Goal: Check status: Check status

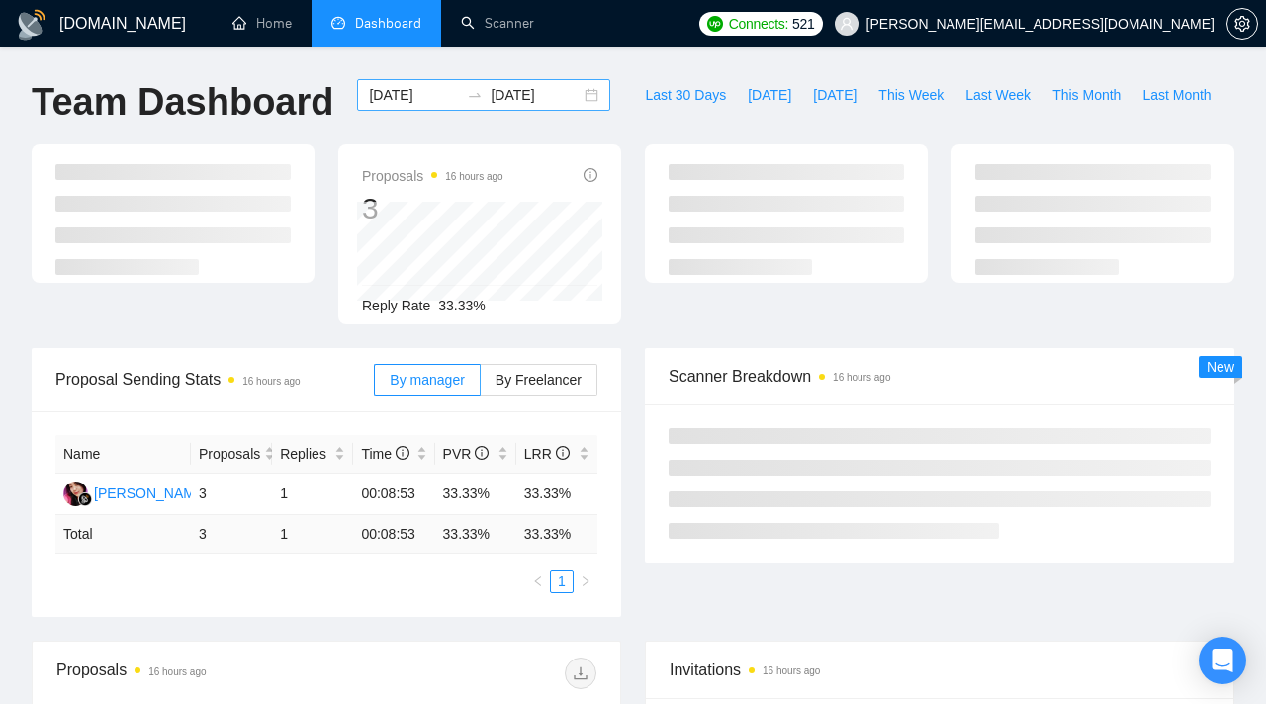
click at [426, 98] on input "[DATE]" at bounding box center [414, 95] width 90 height 22
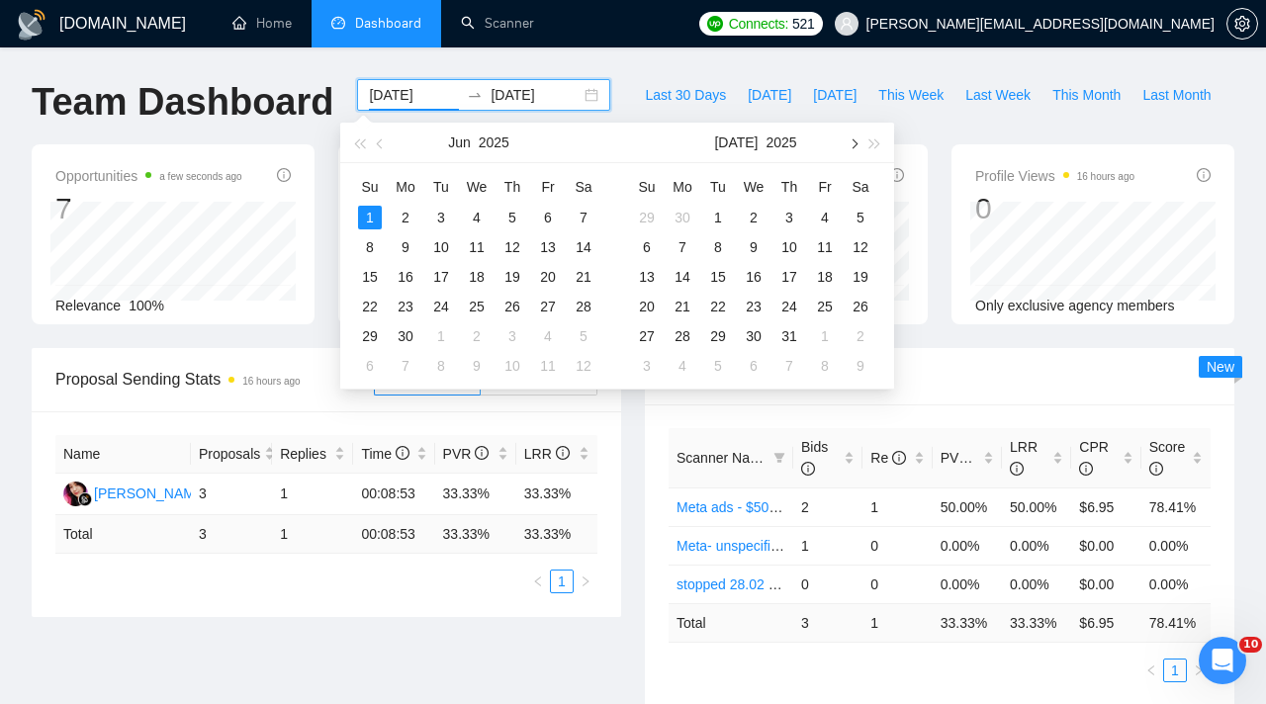
click at [857, 147] on button "button" at bounding box center [853, 143] width 22 height 40
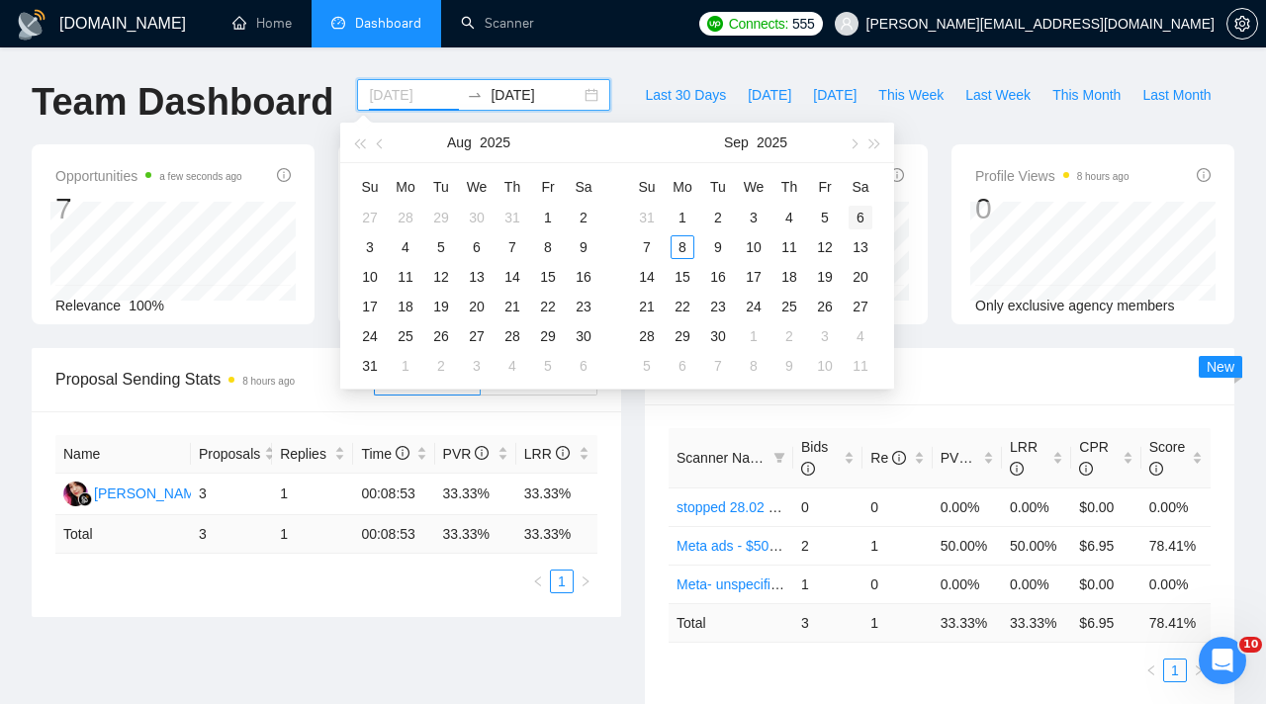
type input "[DATE]"
click at [859, 219] on div "6" at bounding box center [861, 218] width 24 height 24
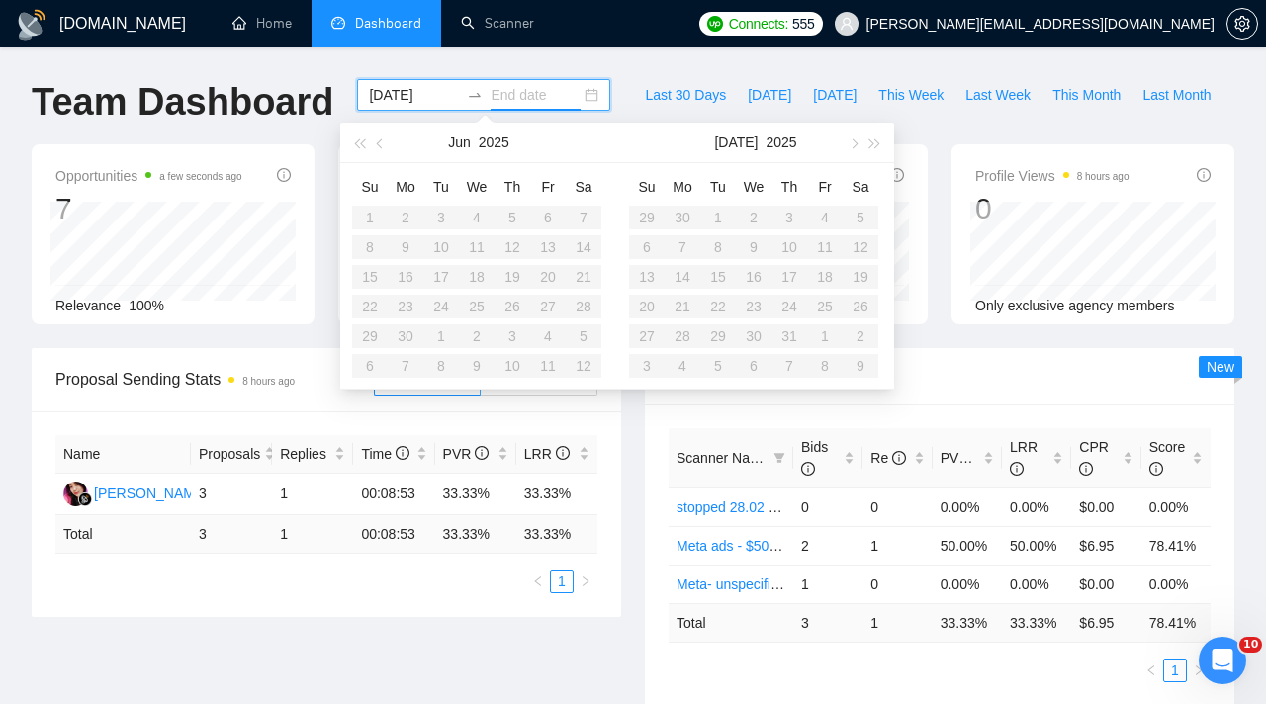
click at [859, 219] on table "Su Mo Tu We Th Fr Sa 29 30 1 2 3 4 5 6 7 8 9 10 11 12 13 14 15 16 17 18 19 20 2…" at bounding box center [753, 276] width 249 height 210
click at [860, 159] on button "button" at bounding box center [853, 143] width 22 height 40
type input "[DATE]"
click at [864, 220] on div "6" at bounding box center [861, 218] width 24 height 24
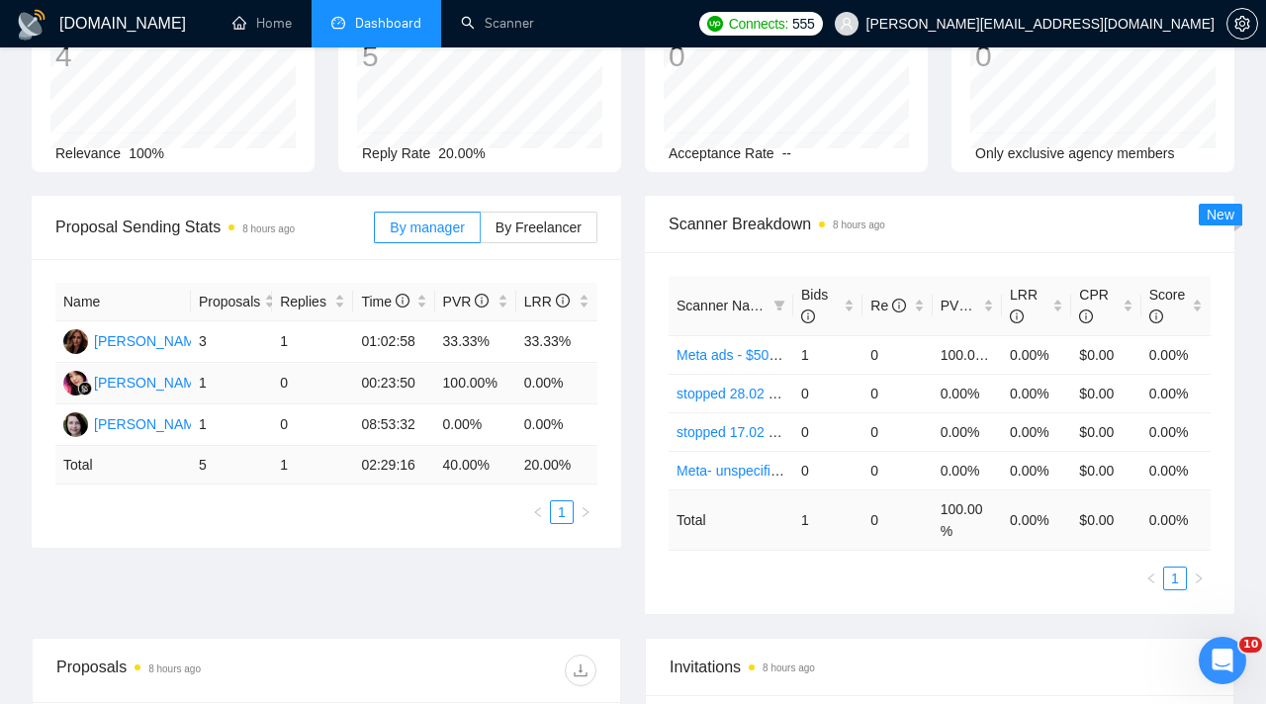
scroll to position [131, 0]
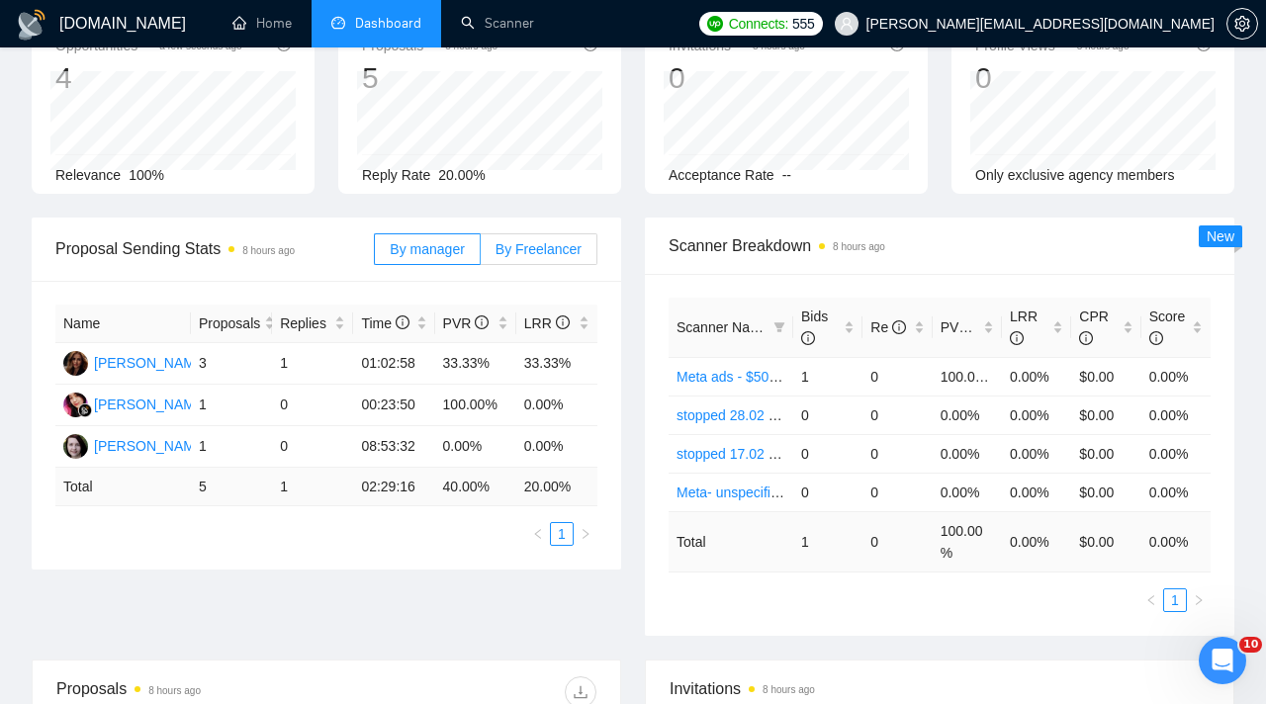
click at [520, 260] on label "By Freelancer" at bounding box center [539, 249] width 117 height 32
click at [481, 254] on input "By Freelancer" at bounding box center [481, 254] width 0 height 0
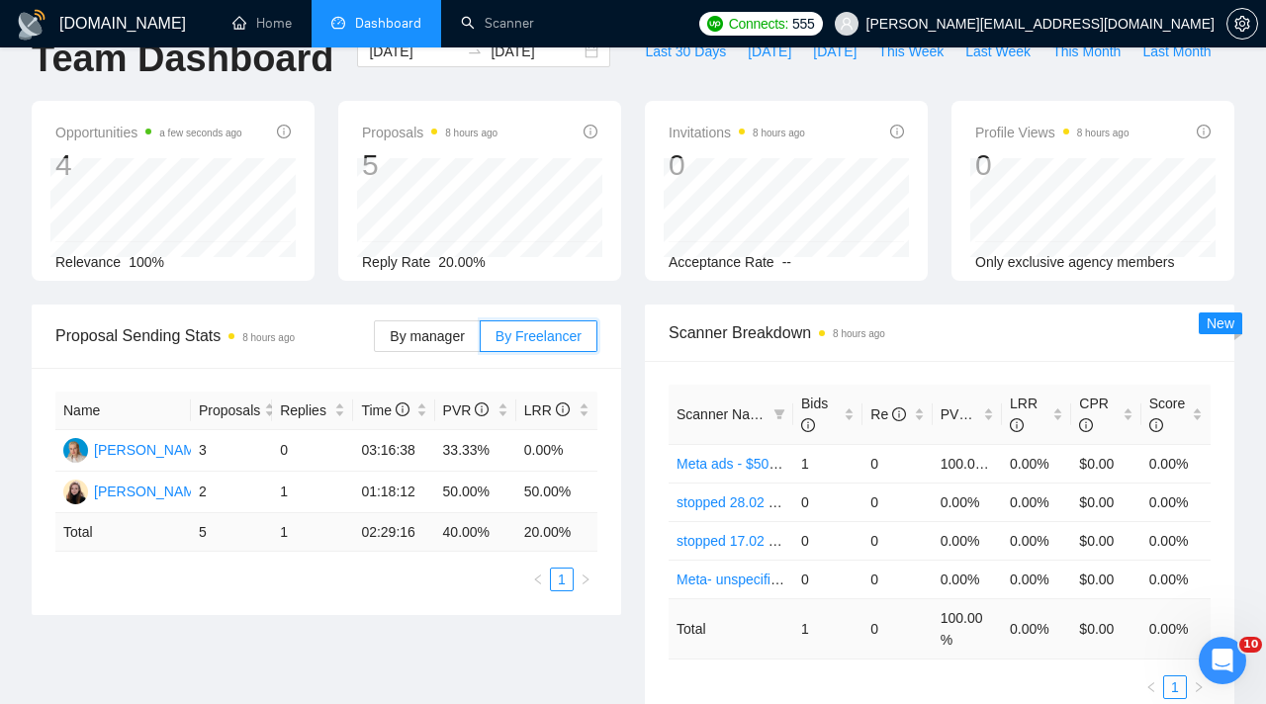
scroll to position [0, 0]
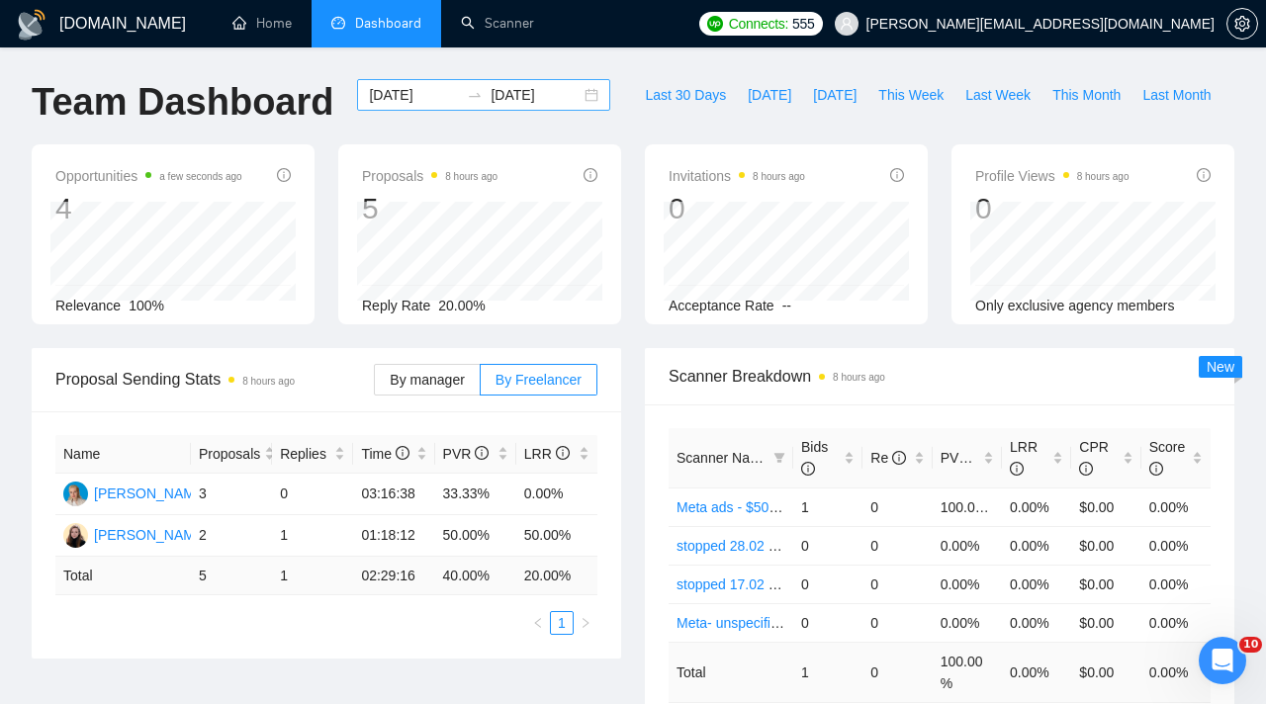
click at [427, 94] on input "[DATE]" at bounding box center [414, 95] width 90 height 22
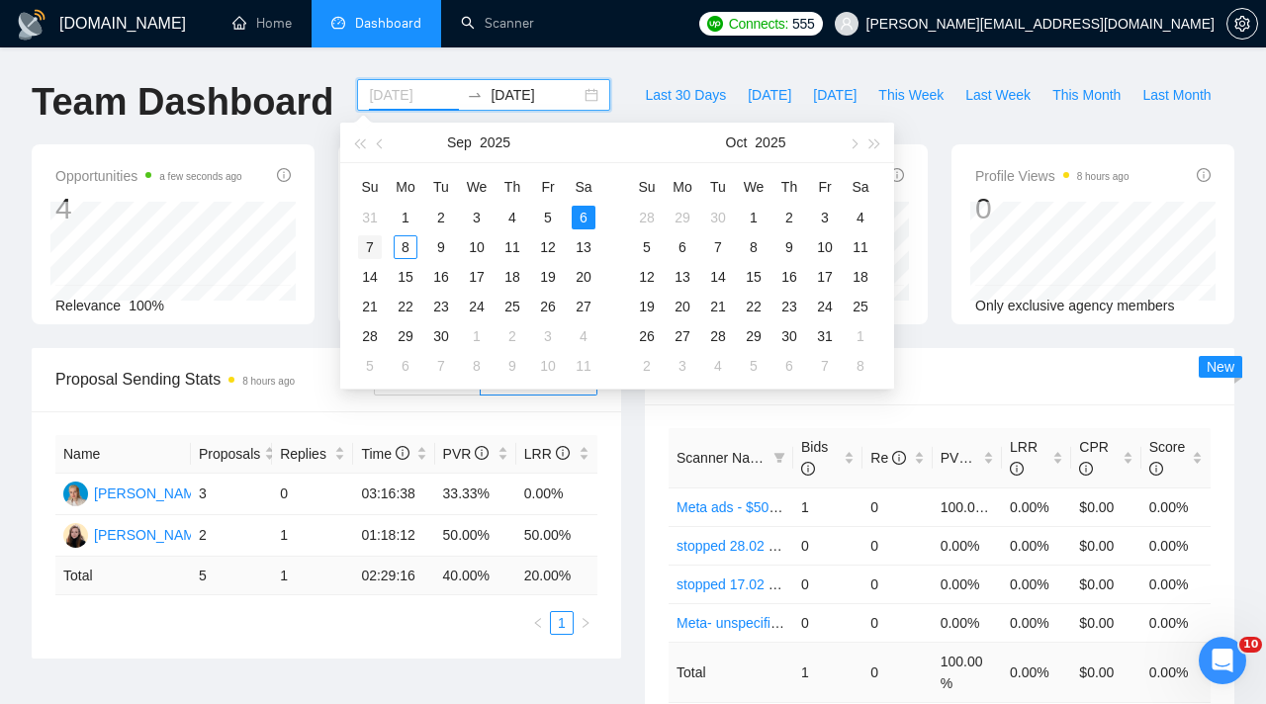
type input "[DATE]"
click at [369, 245] on div "7" at bounding box center [370, 247] width 24 height 24
type input "[DATE]"
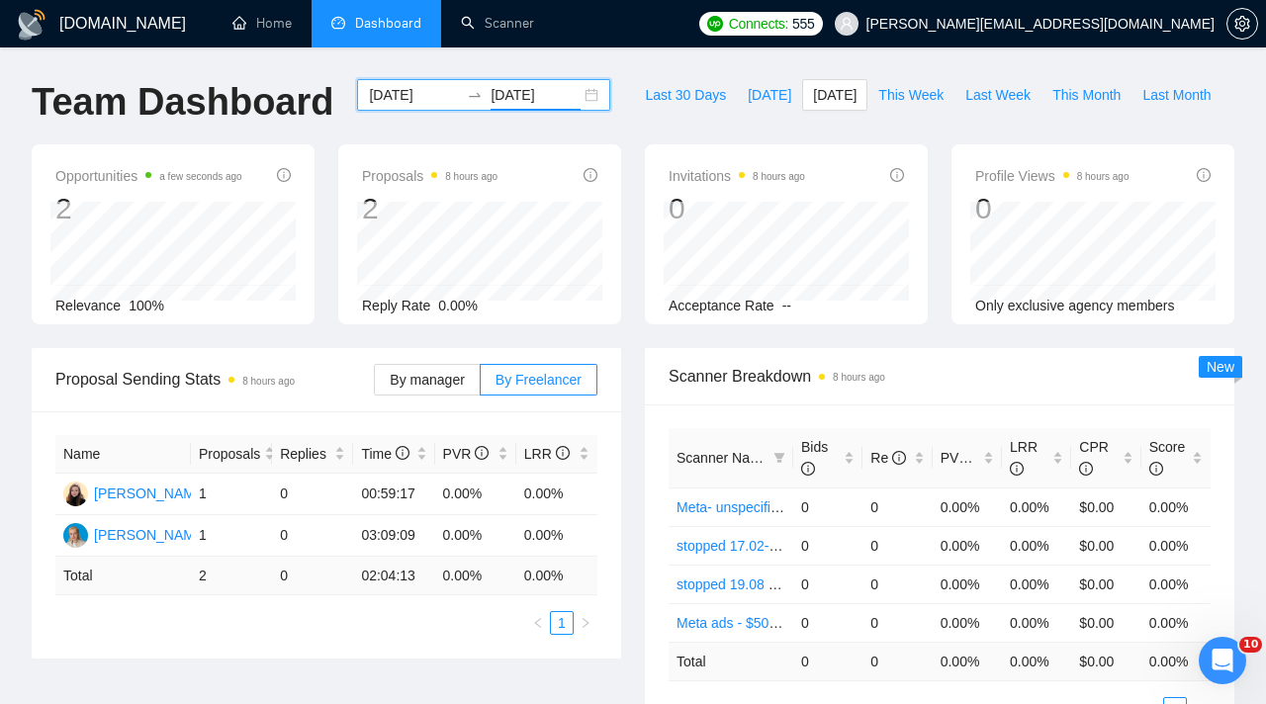
click at [420, 91] on input "[DATE]" at bounding box center [414, 95] width 90 height 22
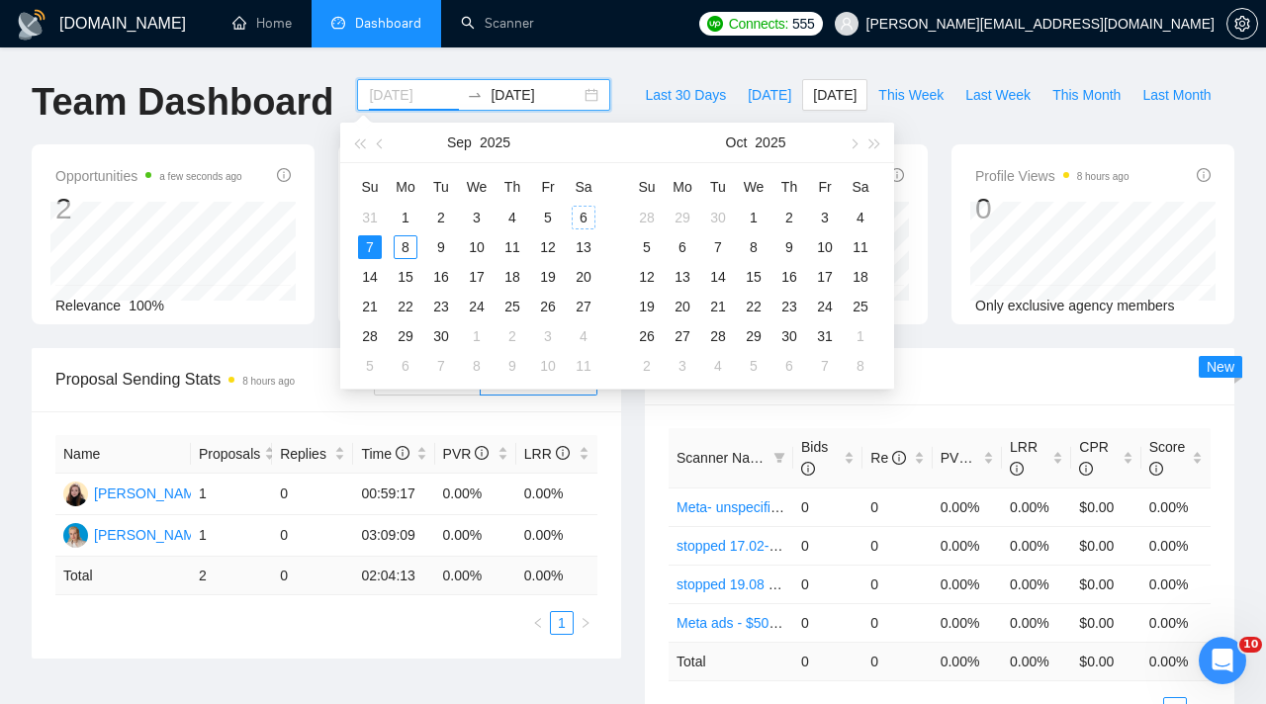
click at [584, 216] on div "6" at bounding box center [584, 218] width 24 height 24
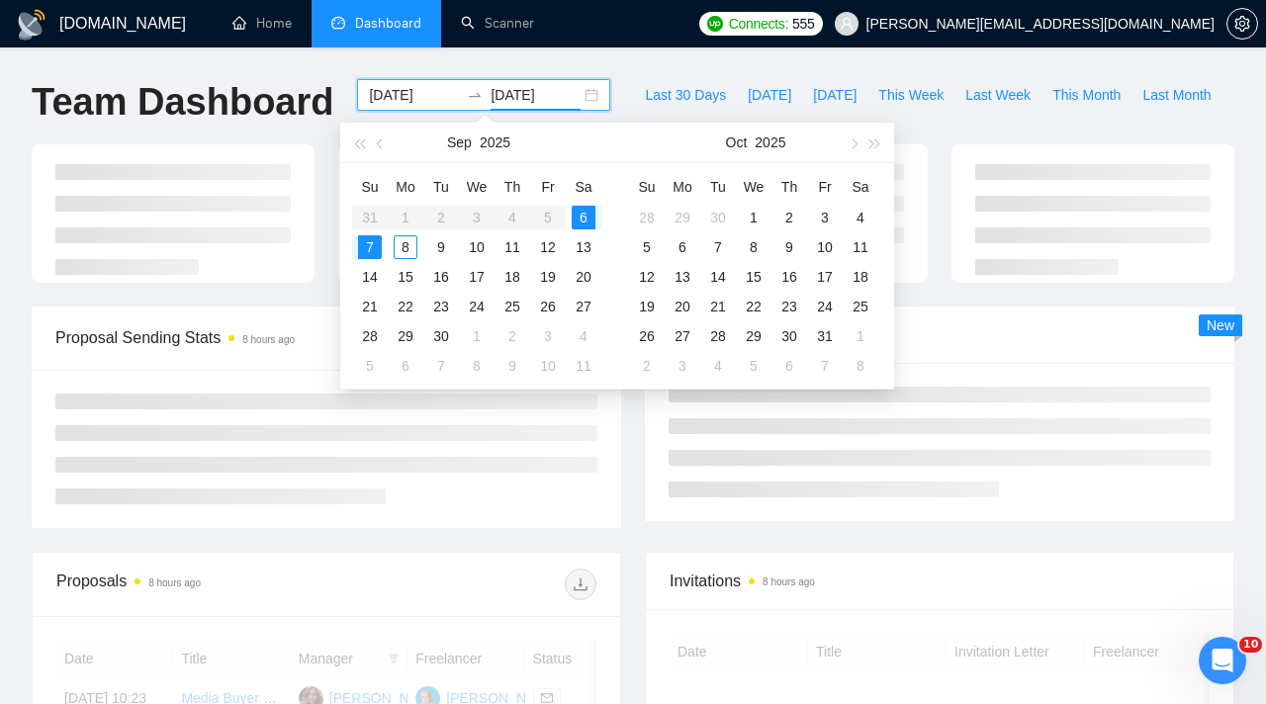
click at [435, 109] on div "[DATE] [DATE]" at bounding box center [483, 95] width 253 height 32
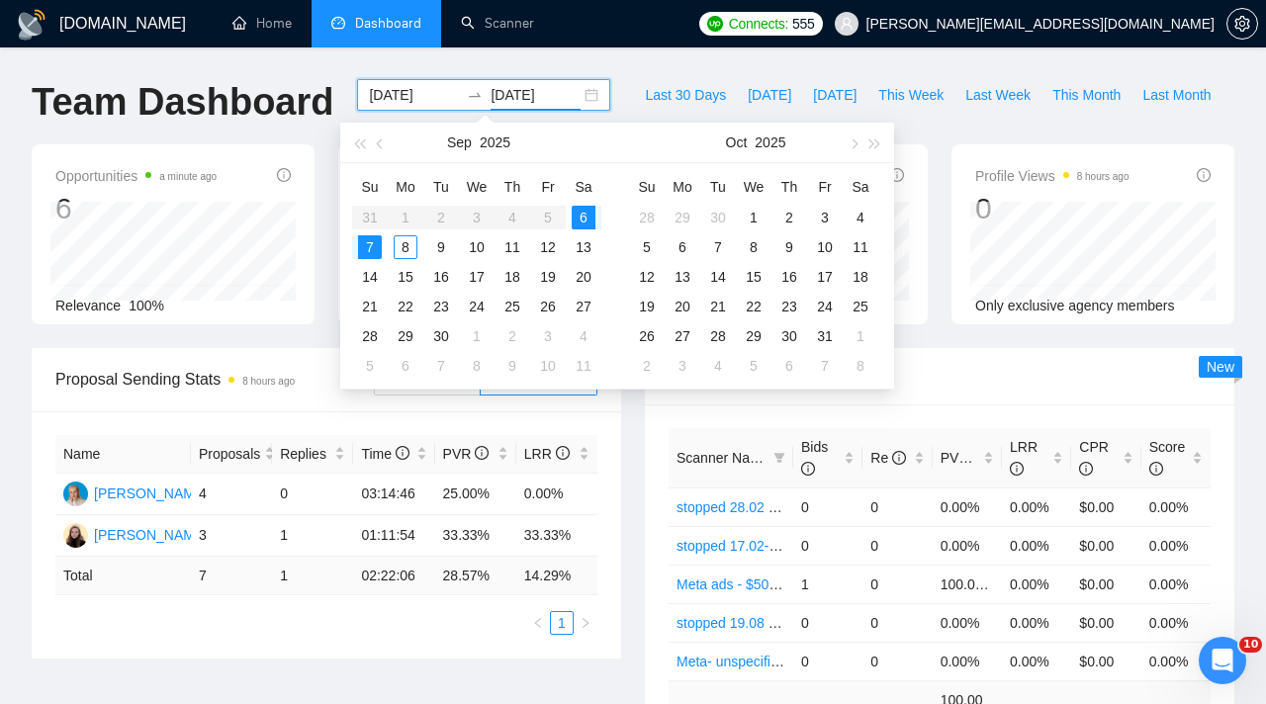
click at [426, 86] on input "[DATE]" at bounding box center [414, 95] width 90 height 22
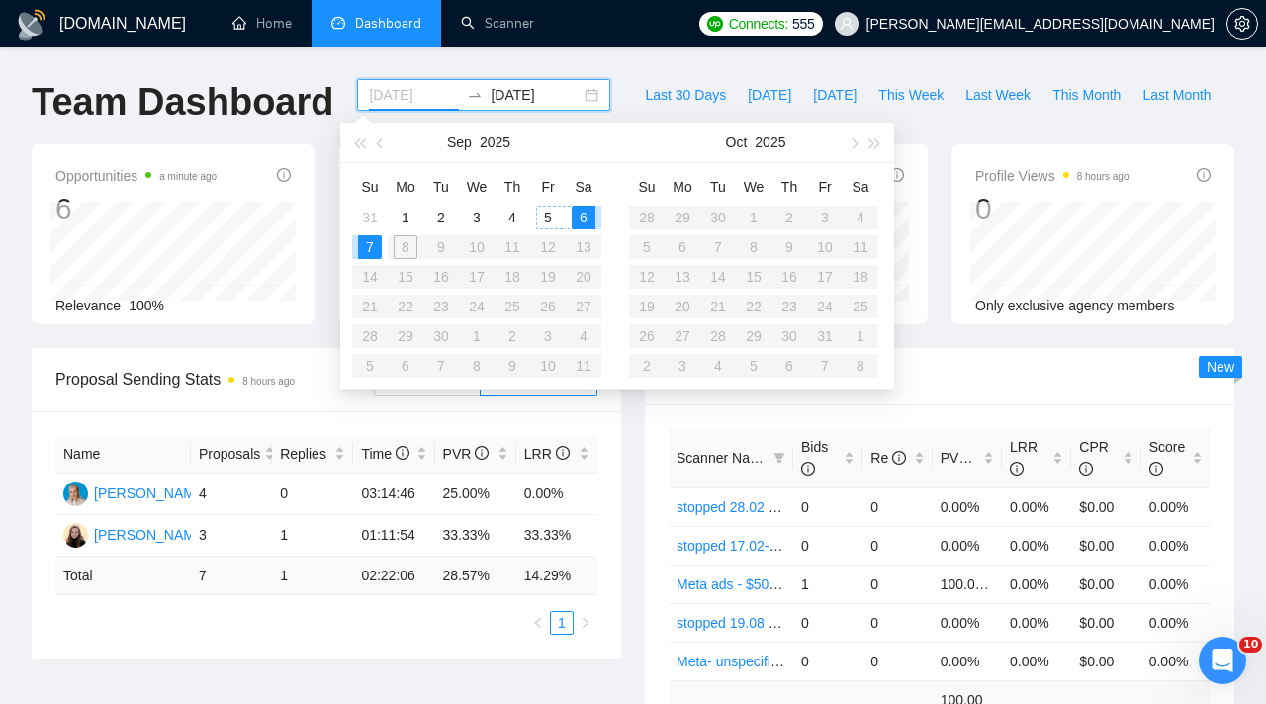
click at [551, 218] on div "5" at bounding box center [548, 218] width 24 height 24
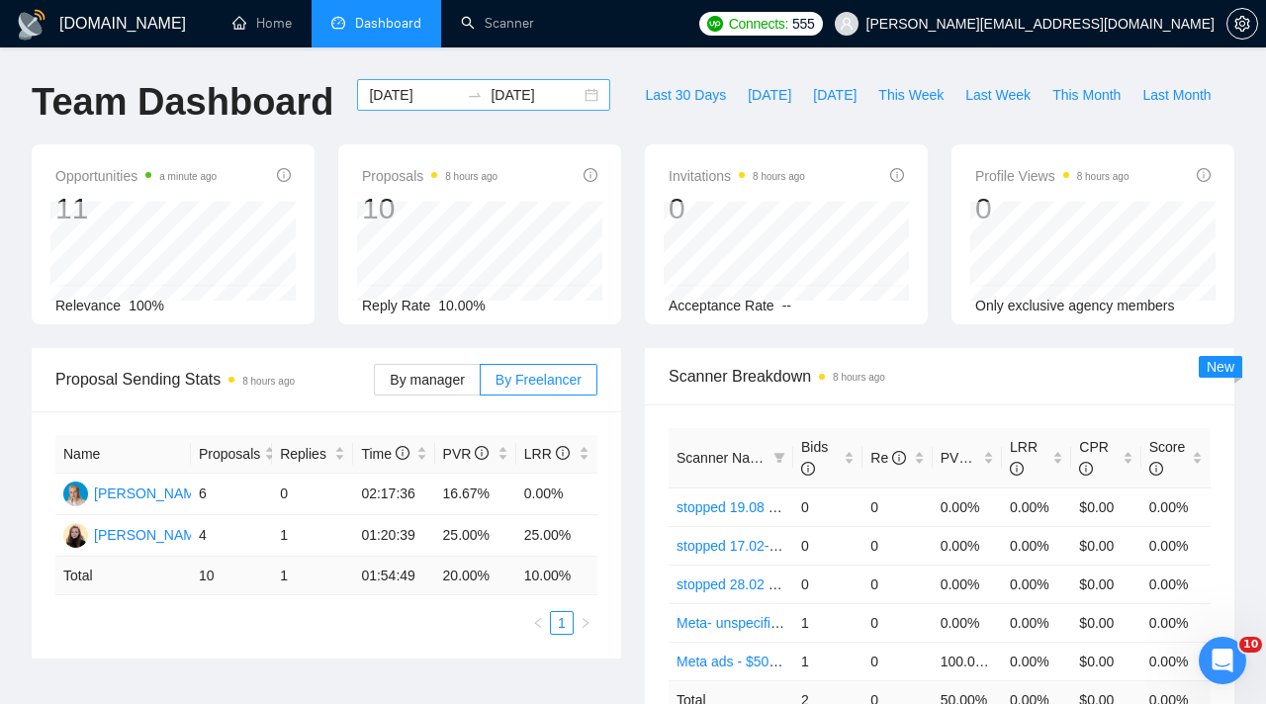
click at [423, 88] on input "[DATE]" at bounding box center [414, 95] width 90 height 22
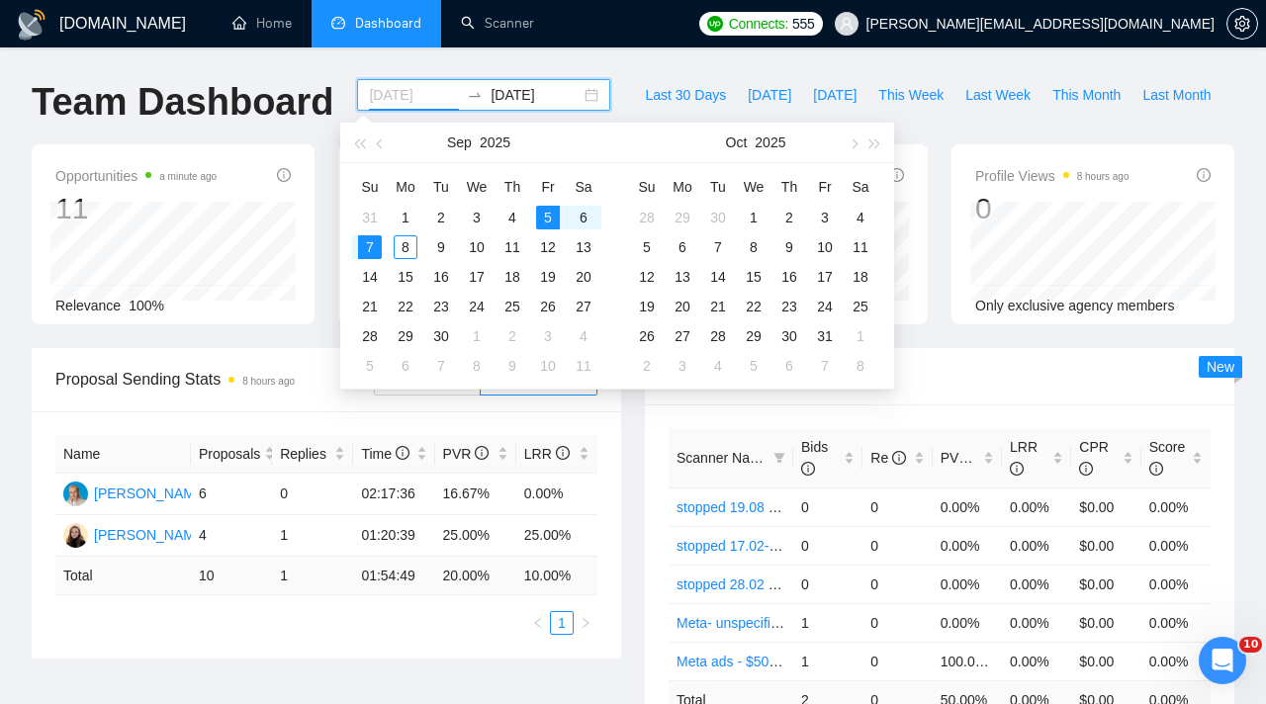
type input "[DATE]"
click at [556, 212] on div "5" at bounding box center [548, 218] width 24 height 24
type input "[DATE]"
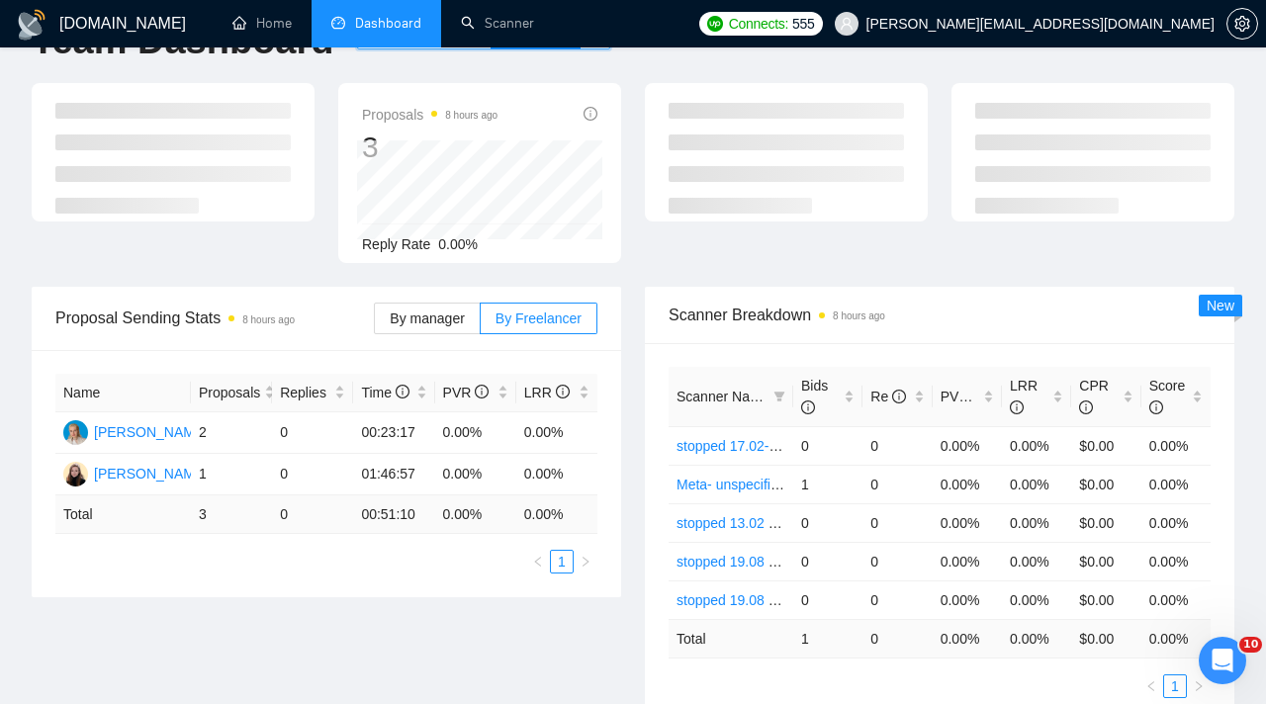
scroll to position [209, 0]
